Goal: Task Accomplishment & Management: Use online tool/utility

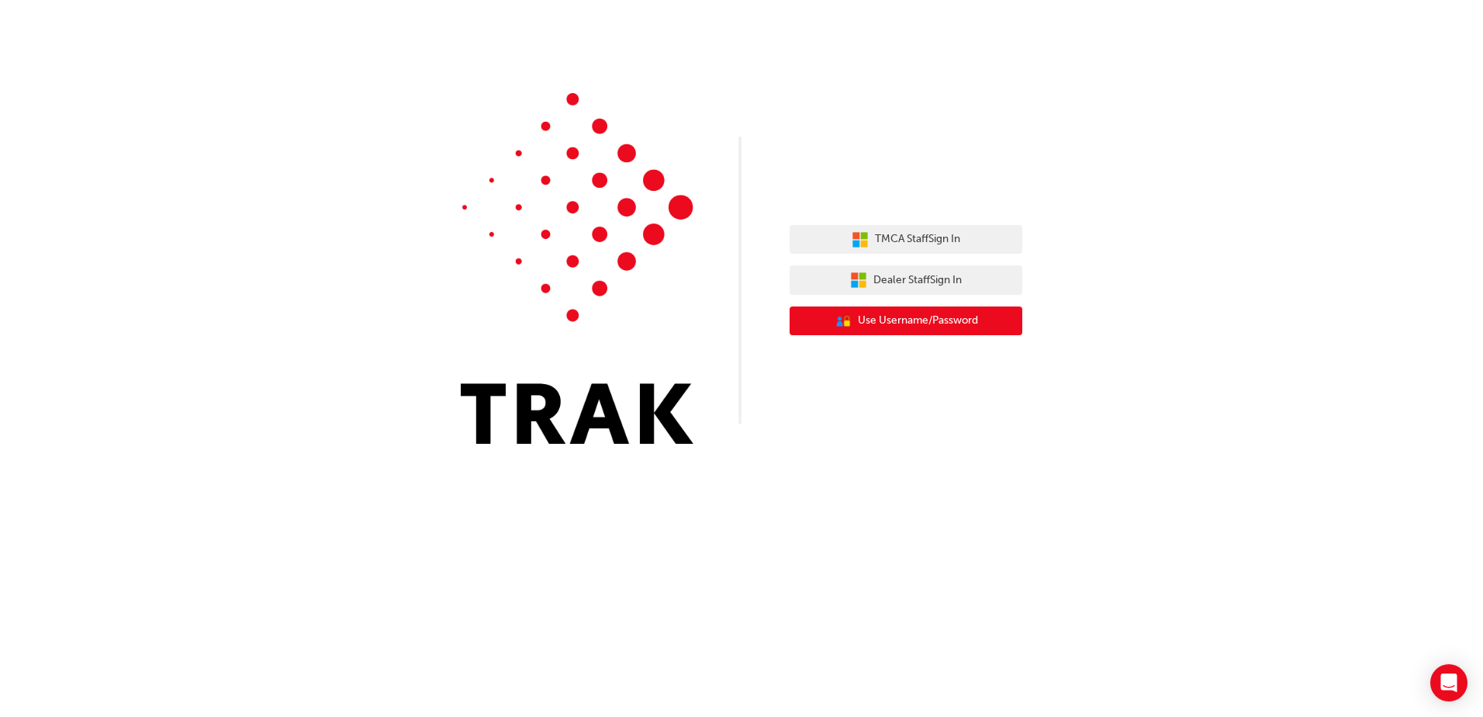
click at [923, 319] on span "Use Username/Password" at bounding box center [918, 321] width 120 height 18
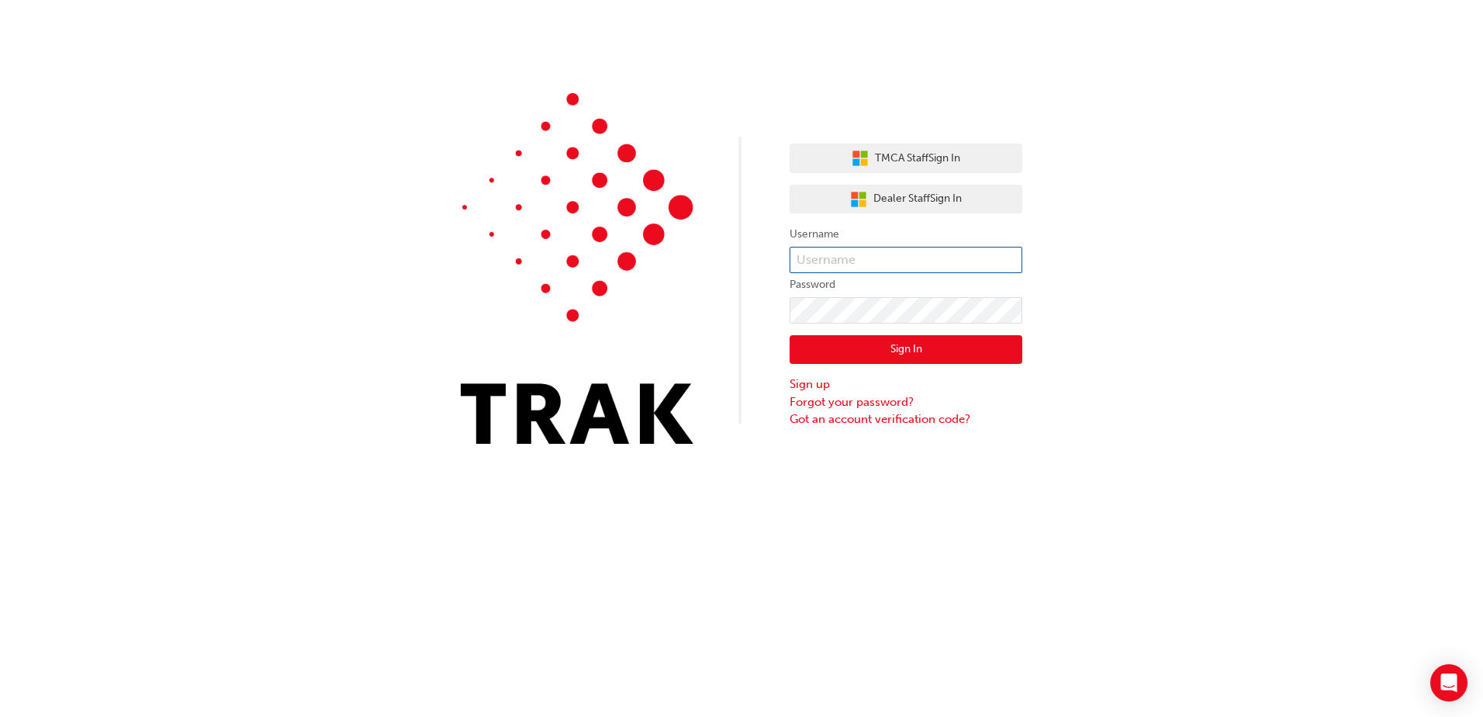
click at [903, 260] on input "text" at bounding box center [905, 260] width 233 height 26
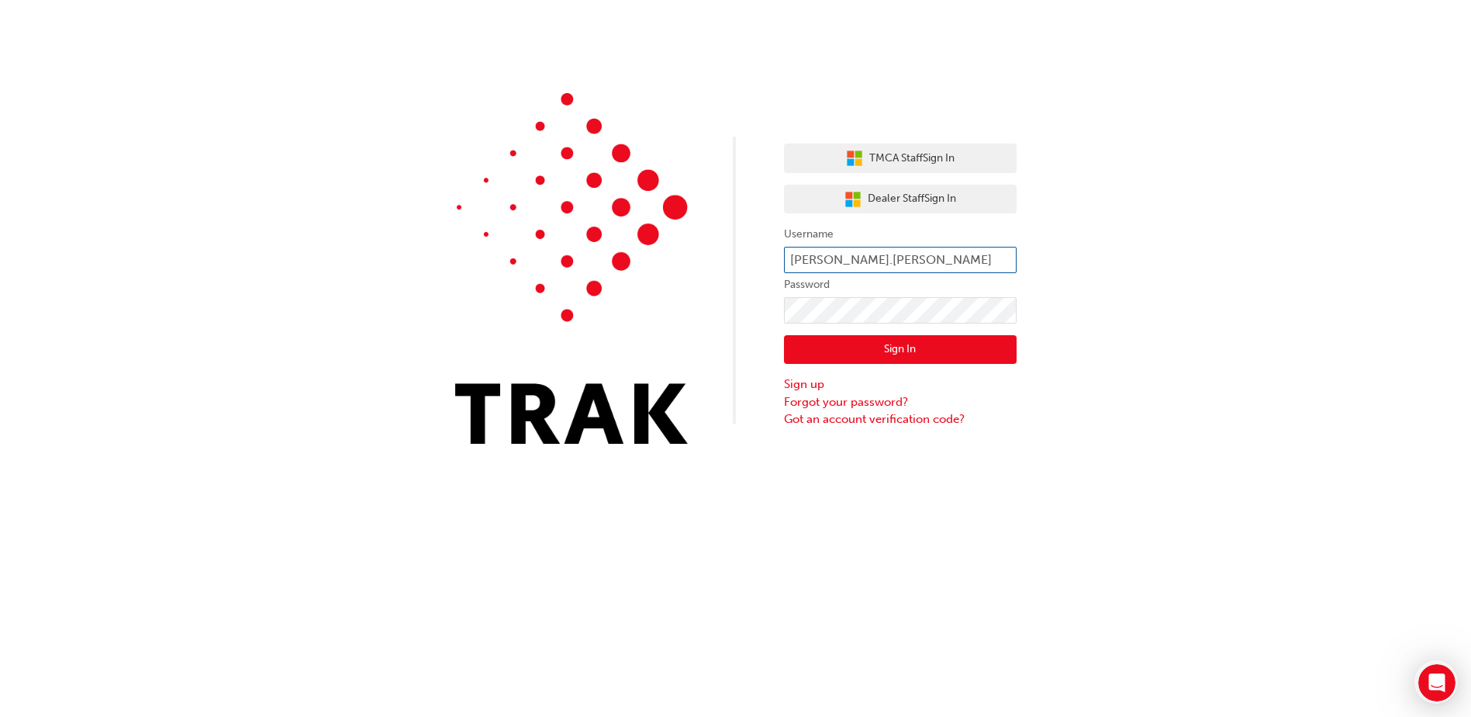
type input "[PERSON_NAME].[PERSON_NAME]"
click at [743, 309] on div "TMCA Staff Sign In Dealer Staff Sign In Username [PERSON_NAME].[PERSON_NAME] Pa…" at bounding box center [735, 233] width 1471 height 467
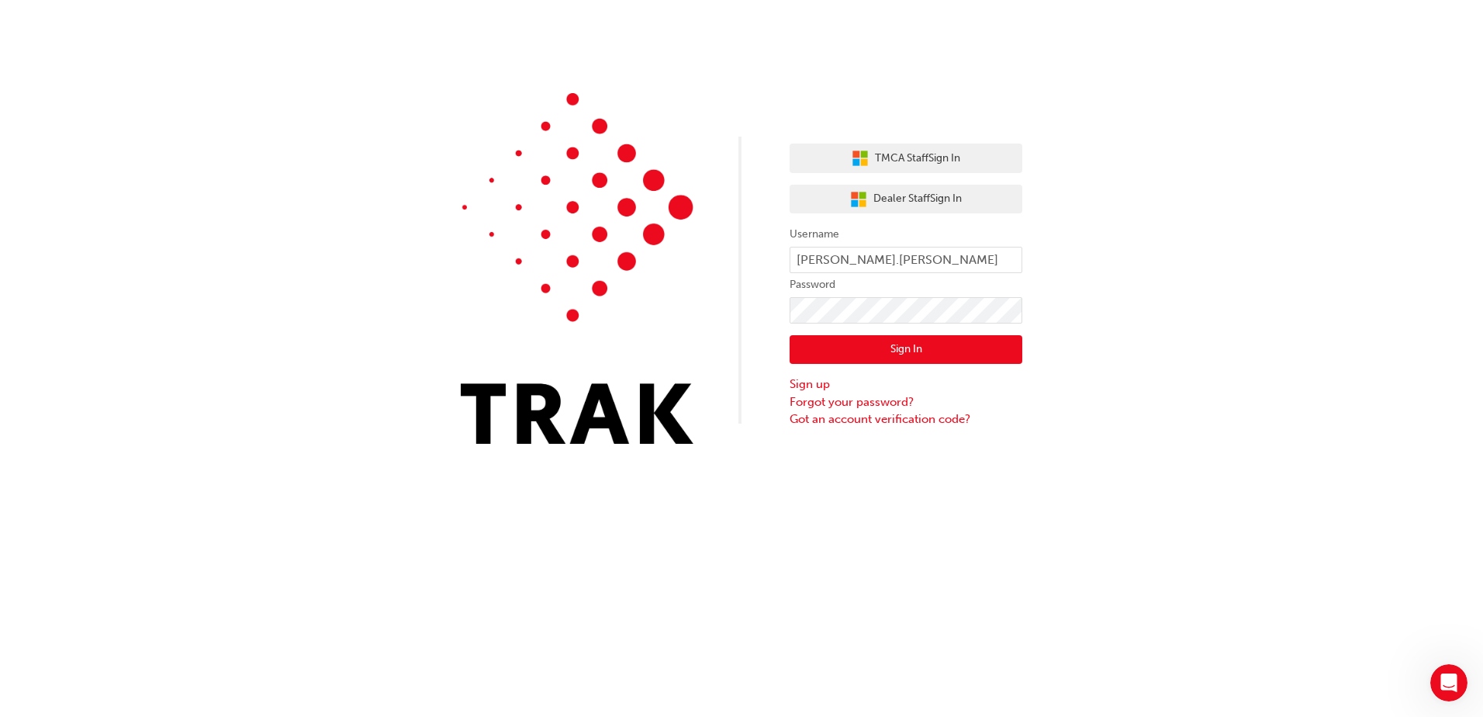
click at [727, 373] on div "TMCA Staff Sign In Dealer Staff Sign In Username [PERSON_NAME].[PERSON_NAME] Pa…" at bounding box center [741, 233] width 1483 height 467
click at [912, 348] on button "Sign In" at bounding box center [905, 349] width 233 height 29
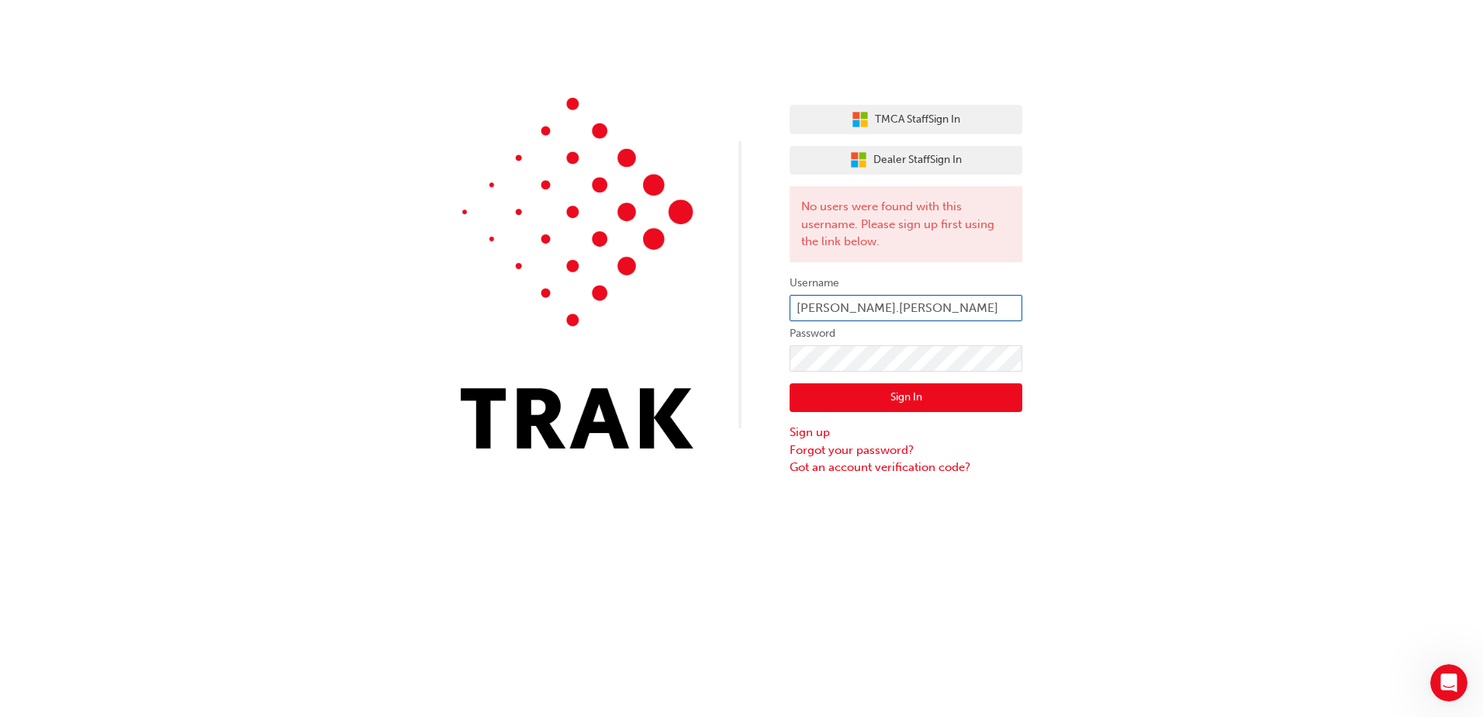
click at [927, 306] on input "[PERSON_NAME].[PERSON_NAME]" at bounding box center [905, 308] width 233 height 26
click at [1075, 337] on div "TMCA Staff Sign In Dealer Staff Sign In No users were found with this username.…" at bounding box center [741, 238] width 1483 height 476
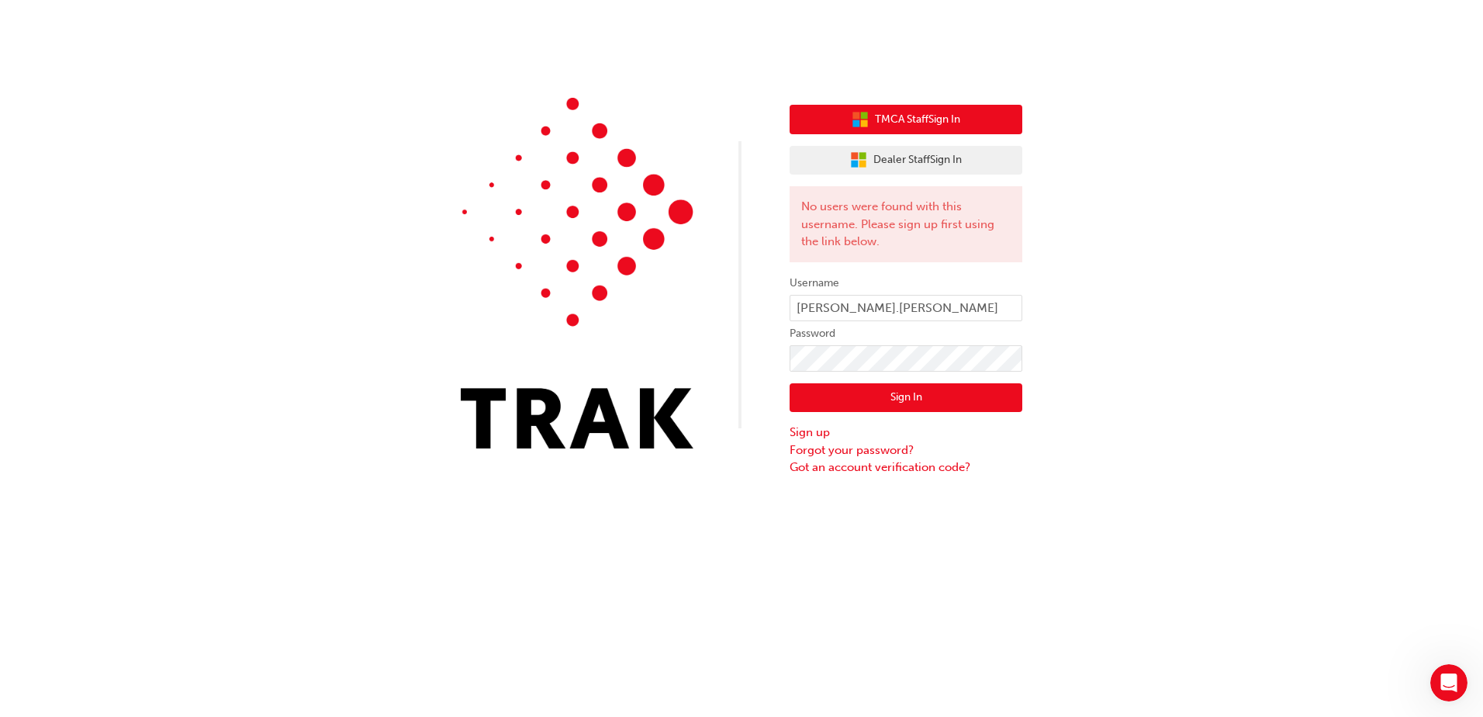
click at [969, 126] on button "TMCA Staff Sign In" at bounding box center [905, 119] width 233 height 29
click at [899, 400] on button "Sign In" at bounding box center [905, 397] width 233 height 29
